Goal: Task Accomplishment & Management: Use online tool/utility

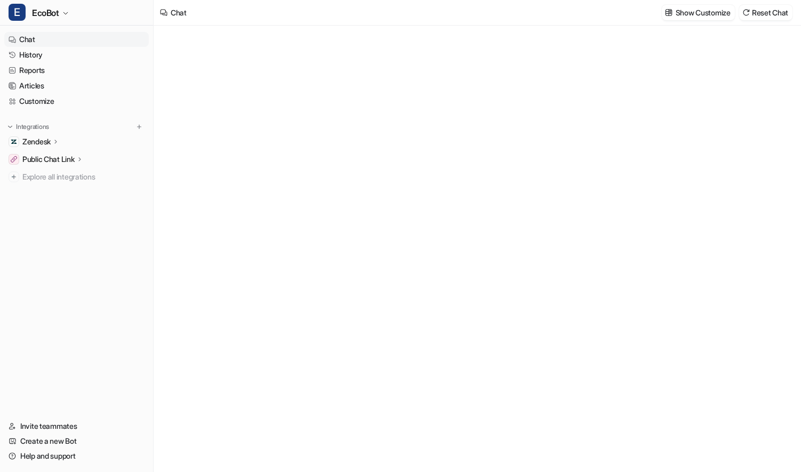
type textarea "**********"
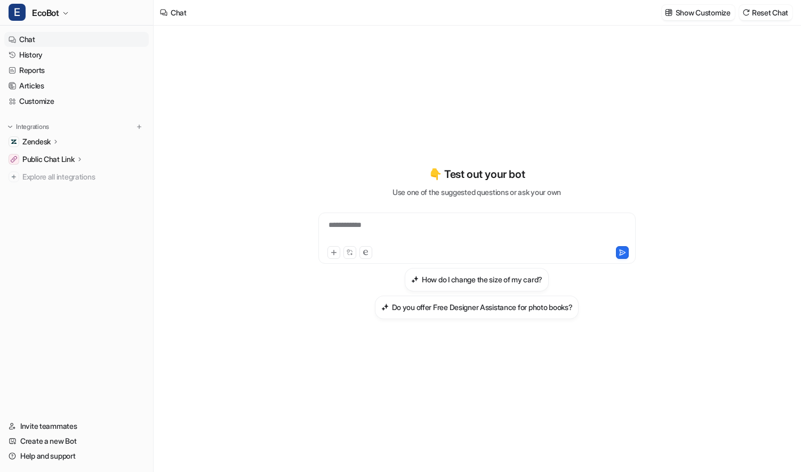
click at [57, 142] on icon at bounding box center [55, 142] width 7 height 8
click at [57, 154] on p "Overview" at bounding box center [46, 157] width 32 height 11
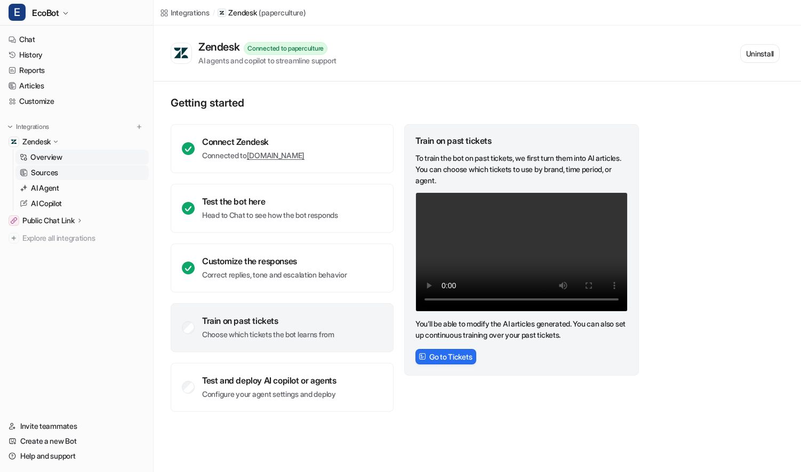
click at [49, 174] on p "Sources" at bounding box center [44, 172] width 27 height 11
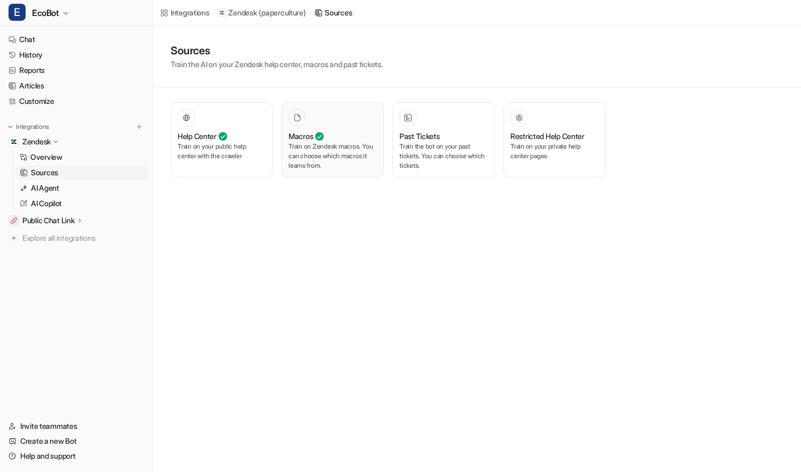
click at [329, 165] on p "Train on Zendesk macros. You can choose which macros it learns from." at bounding box center [332, 156] width 88 height 29
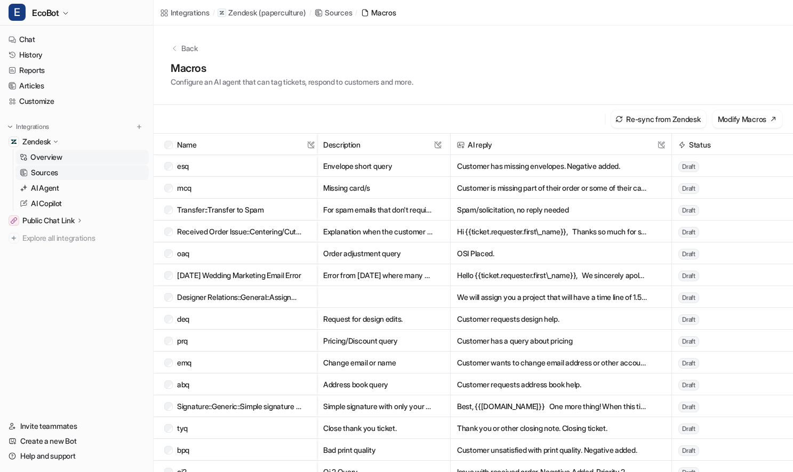
click at [79, 161] on link "Overview" at bounding box center [81, 157] width 133 height 15
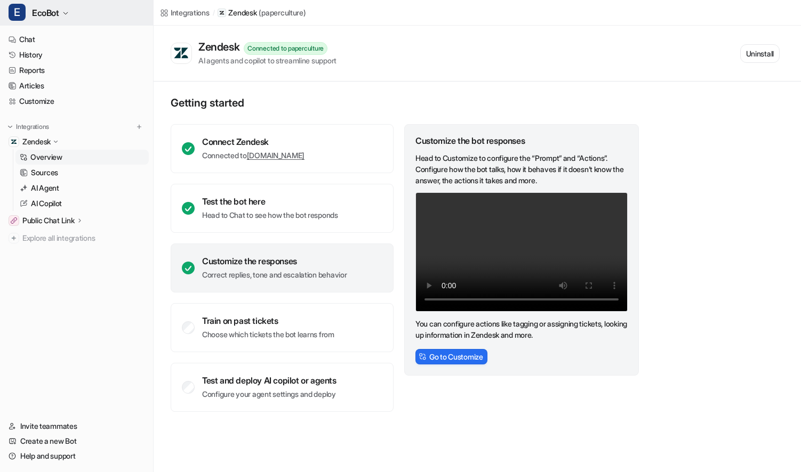
click at [52, 14] on span "EcoBot" at bounding box center [45, 12] width 27 height 15
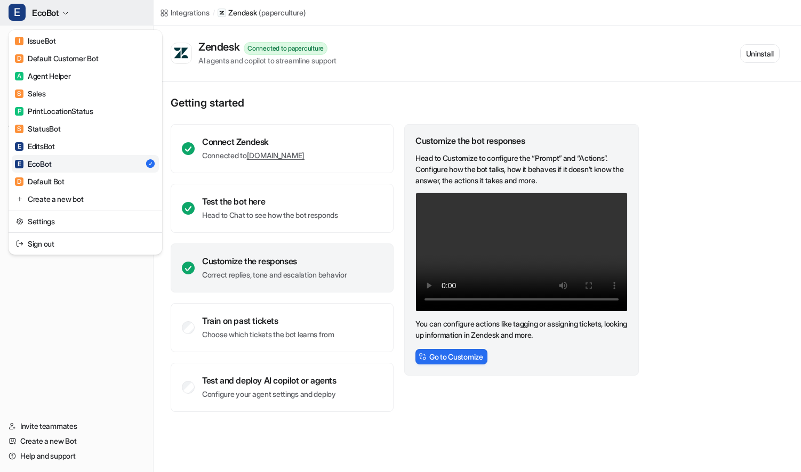
click at [99, 13] on button "E EcoBot" at bounding box center [76, 13] width 153 height 26
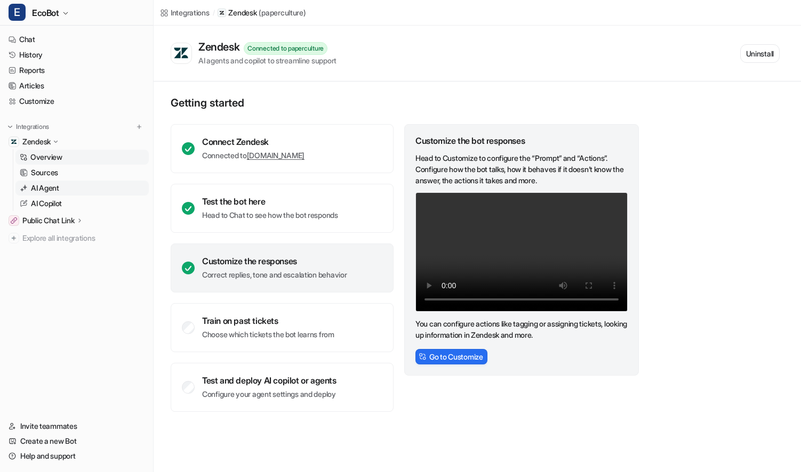
click at [59, 190] on p "AI Agent" at bounding box center [45, 188] width 28 height 11
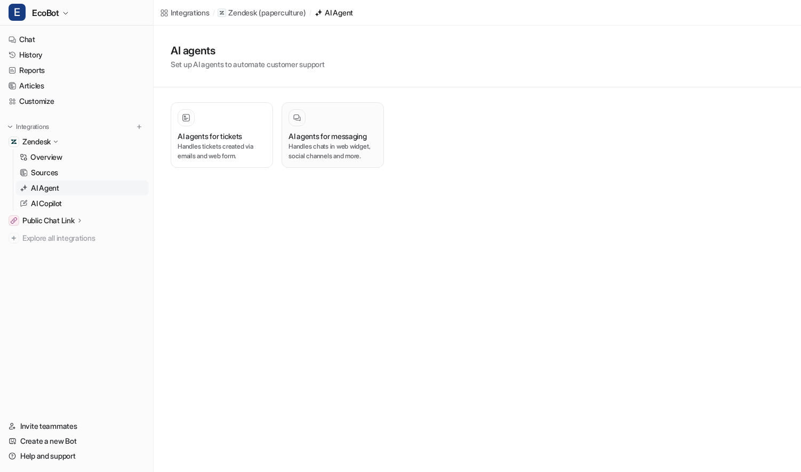
click at [342, 144] on p "Handles chats in web widget, social channels and more." at bounding box center [332, 151] width 88 height 19
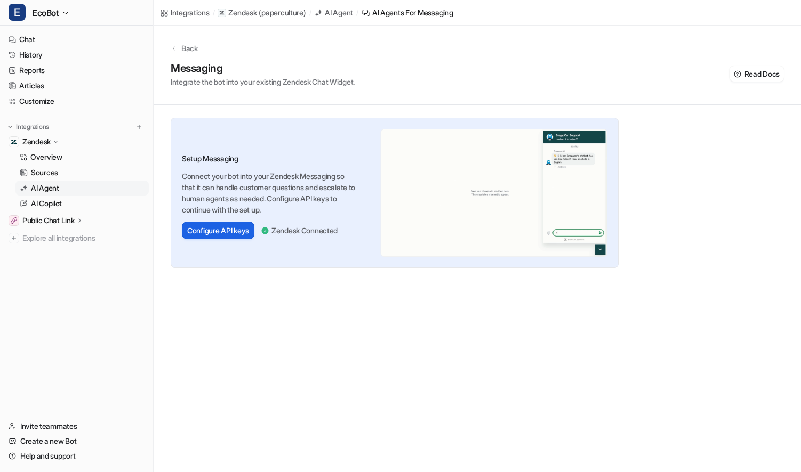
click at [237, 233] on button "Configure API keys" at bounding box center [218, 231] width 72 height 18
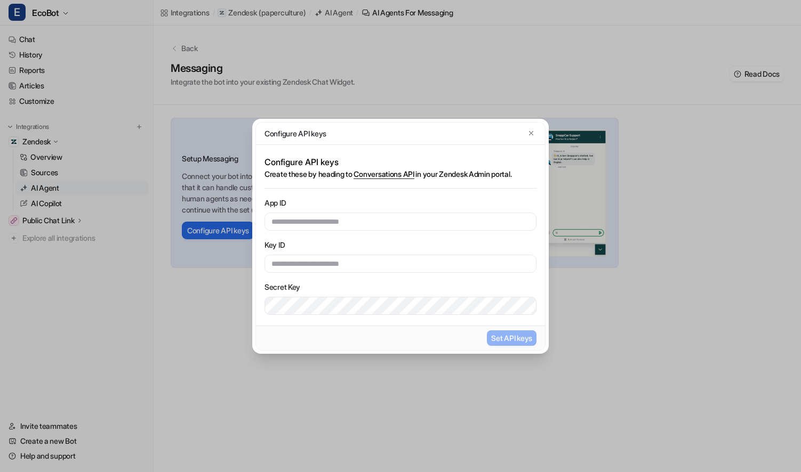
click at [364, 100] on div "Configure API keys Configure API keys Create these by heading to Conversations …" at bounding box center [400, 236] width 313 height 472
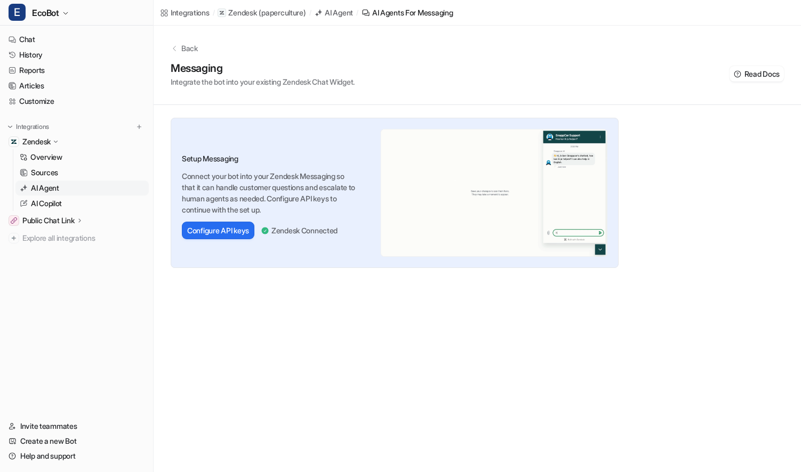
click at [52, 224] on p "Public Chat Link" at bounding box center [48, 220] width 52 height 11
click at [53, 235] on p "Overview" at bounding box center [46, 236] width 32 height 11
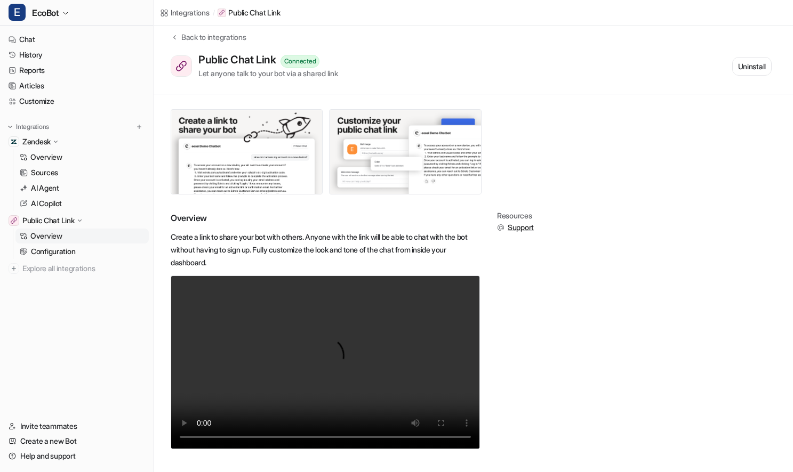
scroll to position [14, 0]
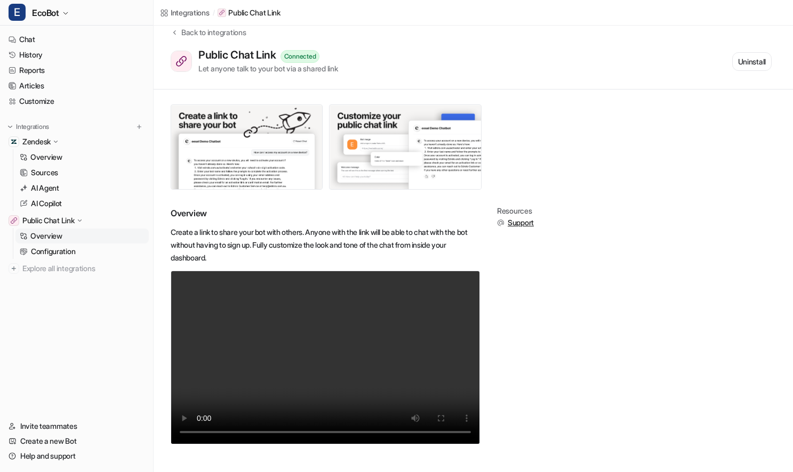
click at [87, 237] on link "Overview" at bounding box center [81, 236] width 133 height 15
click at [85, 248] on link "Configuration" at bounding box center [81, 251] width 133 height 15
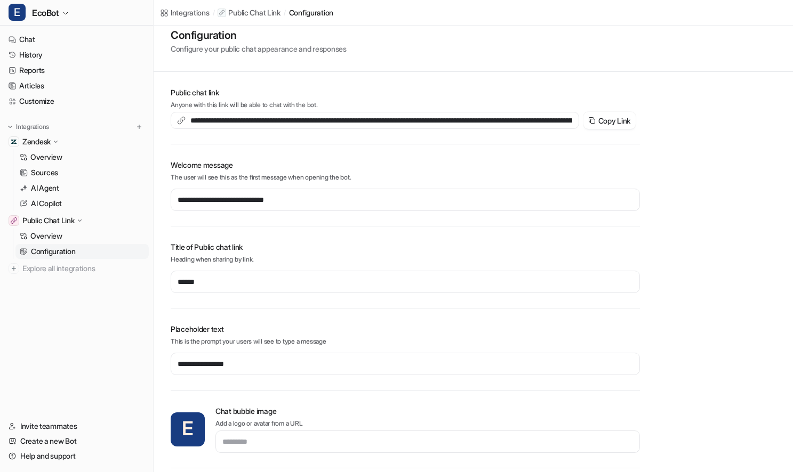
scroll to position [16, 0]
click at [627, 121] on button "Copy Link" at bounding box center [609, 119] width 52 height 17
click at [72, 157] on link "Overview" at bounding box center [81, 157] width 133 height 15
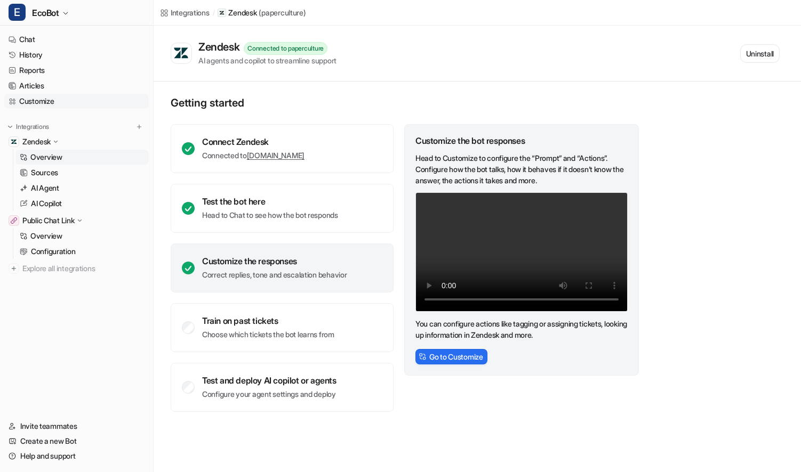
click at [82, 99] on link "Customize" at bounding box center [76, 101] width 144 height 15
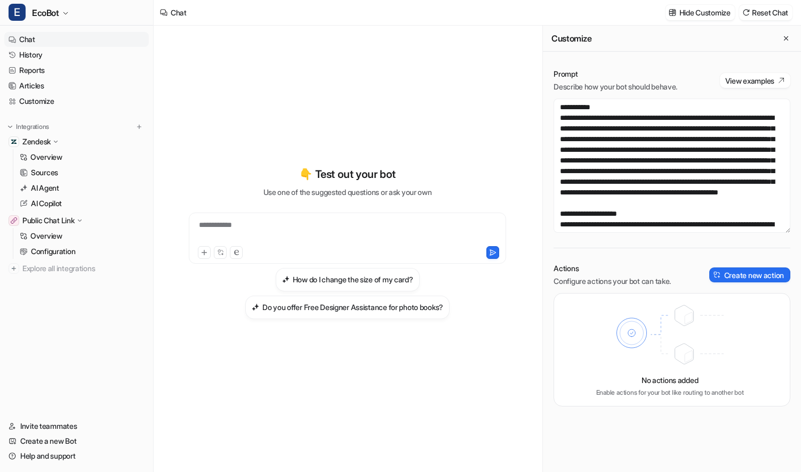
click at [646, 265] on p "Actions" at bounding box center [611, 268] width 117 height 11
click at [731, 279] on button "Create new action" at bounding box center [749, 275] width 81 height 15
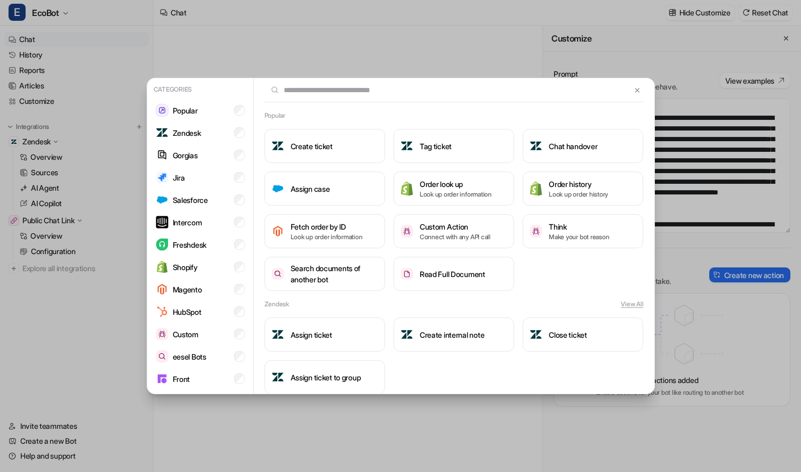
click at [405, 46] on div "Categories Popular Zendesk Gorgias Jira Salesforce Intercom Freshdesk Shopify M…" at bounding box center [400, 236] width 525 height 472
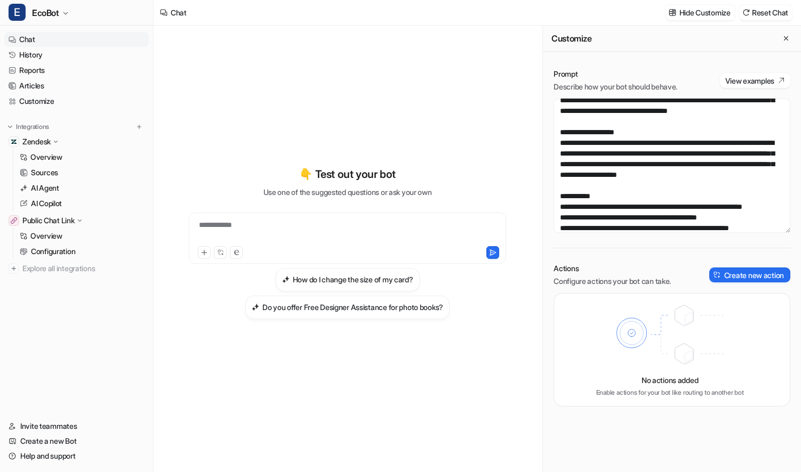
scroll to position [1172, 0]
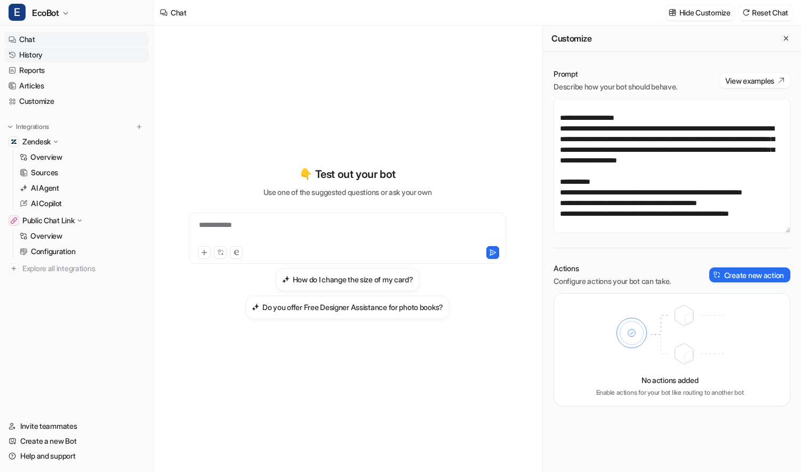
click at [75, 53] on link "History" at bounding box center [76, 54] width 144 height 15
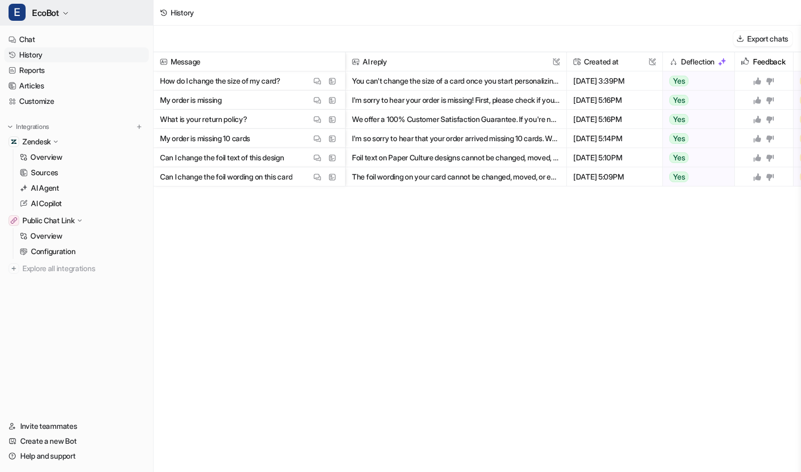
click at [60, 17] on button "E EcoBot" at bounding box center [76, 13] width 153 height 26
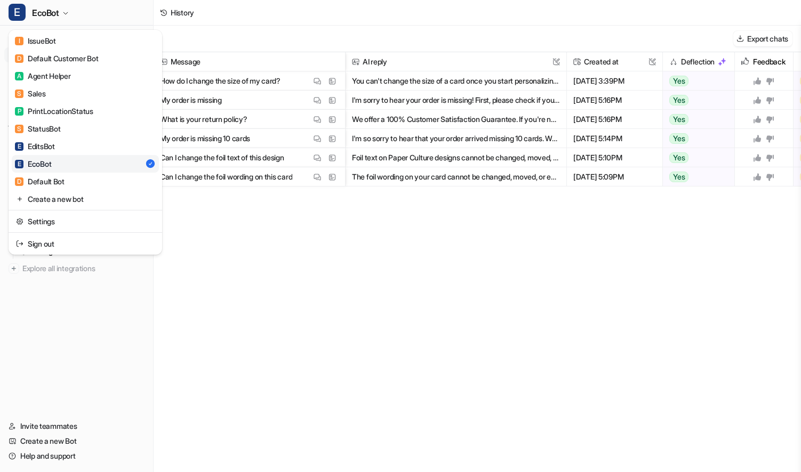
click at [252, 18] on div "E EcoBot I IssueBot D Default Customer Bot A Agent Helper S Sales P PrintLocati…" at bounding box center [400, 236] width 801 height 472
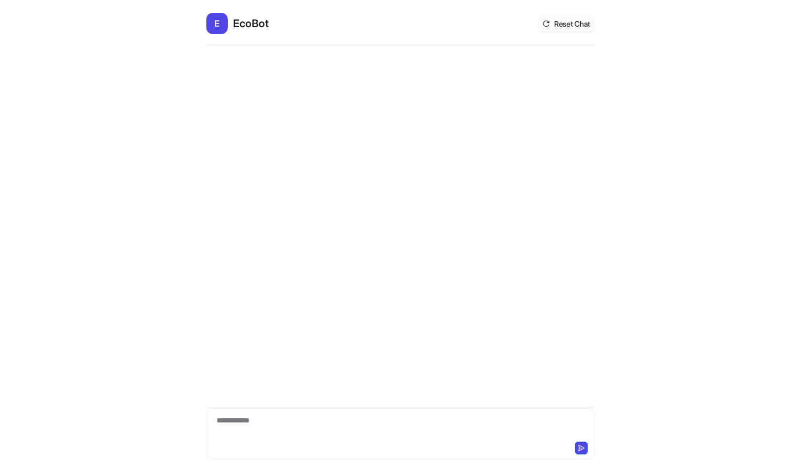
click at [575, 22] on button "Reset Chat" at bounding box center [566, 23] width 55 height 15
click at [284, 393] on button "How do I change the size of my card?" at bounding box center [277, 392] width 142 height 19
